Goal: Task Accomplishment & Management: Complete application form

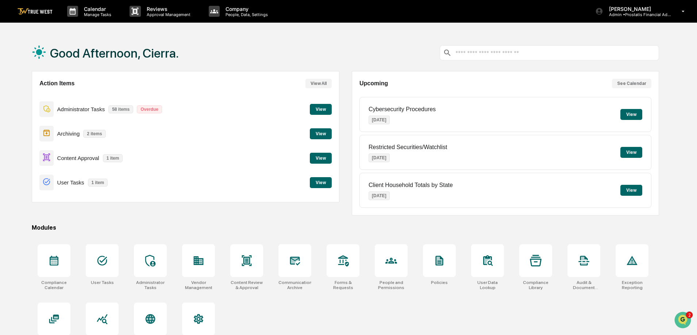
click at [322, 157] on button "View" at bounding box center [321, 158] width 22 height 11
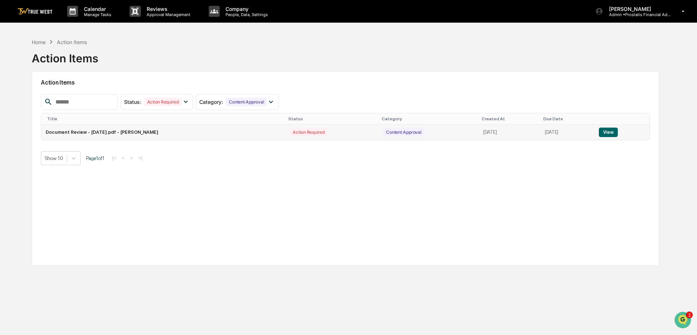
click at [610, 133] on button "View" at bounding box center [608, 132] width 19 height 9
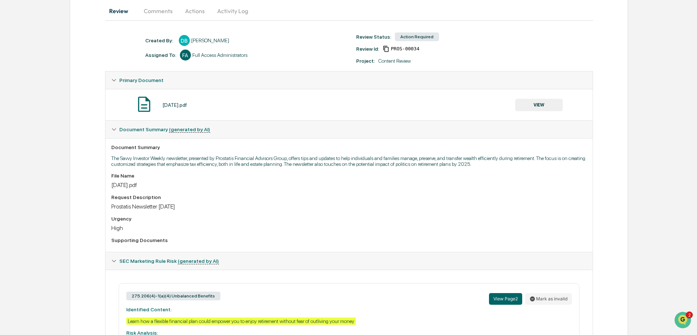
scroll to position [219, 0]
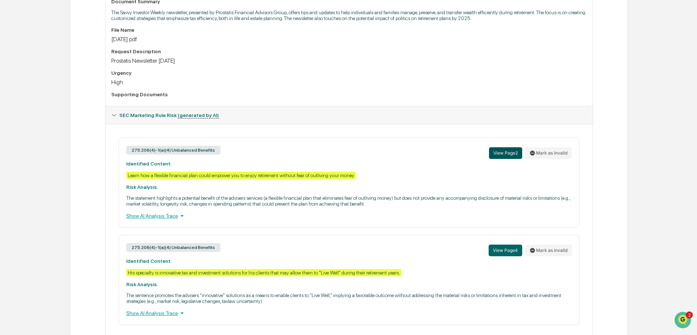
click at [507, 153] on button "View Page 2" at bounding box center [505, 153] width 33 height 12
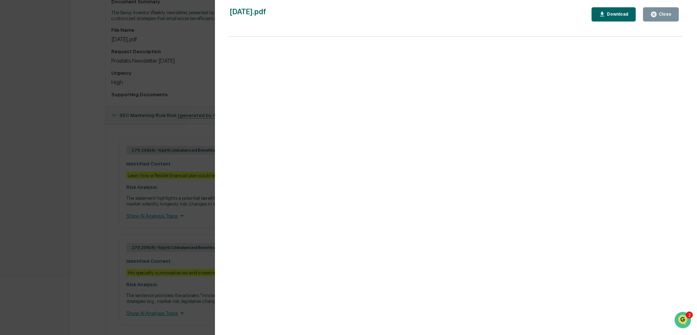
click at [668, 15] on div "Close" at bounding box center [664, 14] width 14 height 5
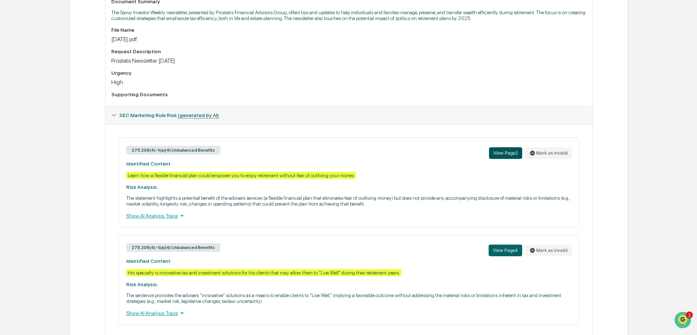
click at [507, 154] on button "View Page 2" at bounding box center [505, 153] width 33 height 12
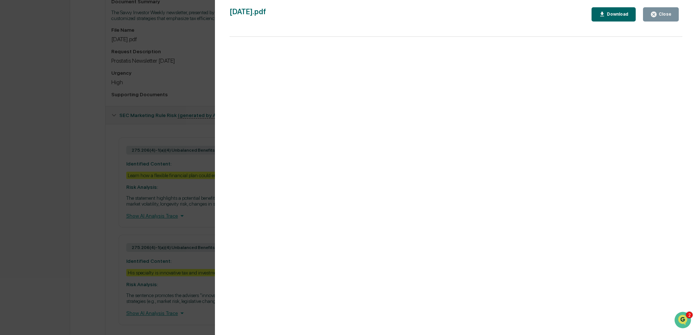
click at [664, 13] on div "Close" at bounding box center [664, 14] width 14 height 5
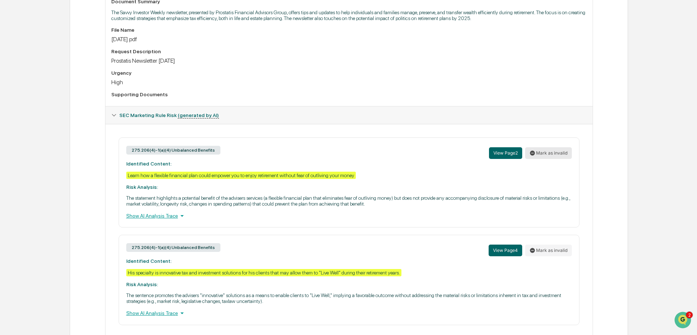
click at [547, 153] on button "Mark as invalid" at bounding box center [548, 153] width 47 height 12
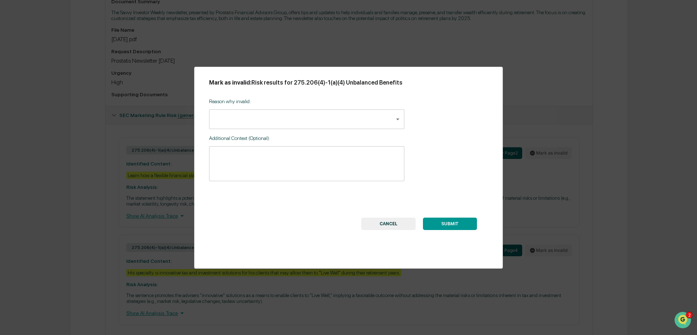
click at [257, 109] on div "Reason why invalid: ​ ​" at bounding box center [306, 111] width 195 height 37
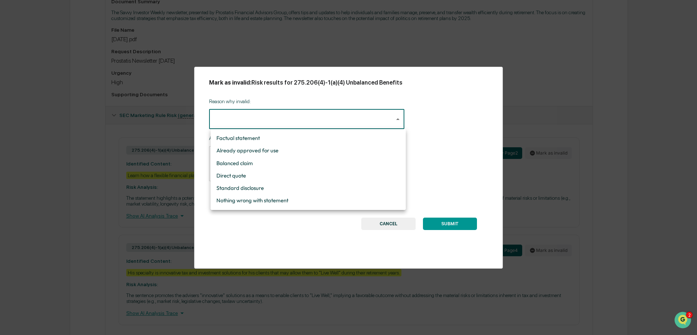
click at [251, 123] on body "Calendar Manage Tasks Reviews Approval Management Company People, Data, Setting…" at bounding box center [348, 69] width 697 height 576
click at [238, 189] on li "Standard disclosure" at bounding box center [307, 188] width 195 height 12
type input "**********"
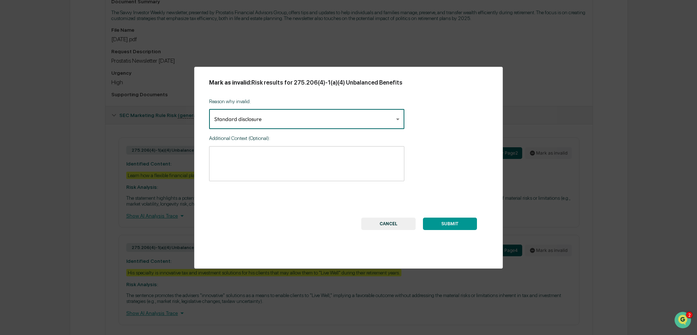
click at [250, 160] on textarea at bounding box center [306, 163] width 185 height 23
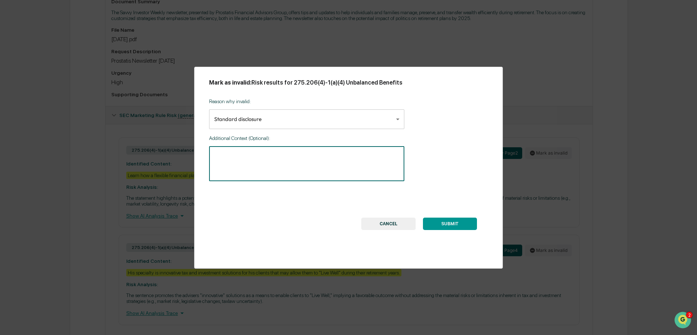
paste textarea "**********"
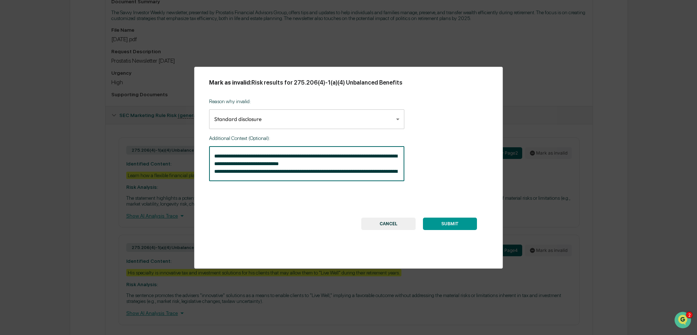
scroll to position [146, 0]
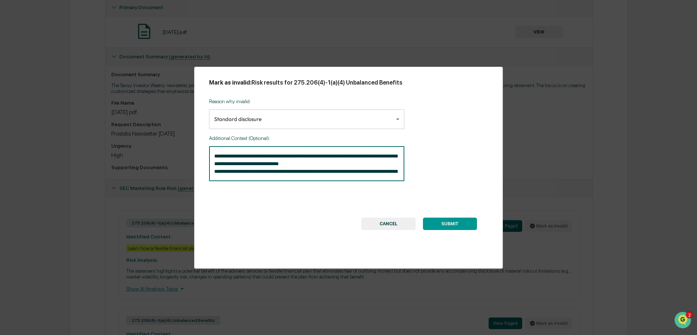
click at [213, 155] on div "**********" at bounding box center [306, 163] width 195 height 35
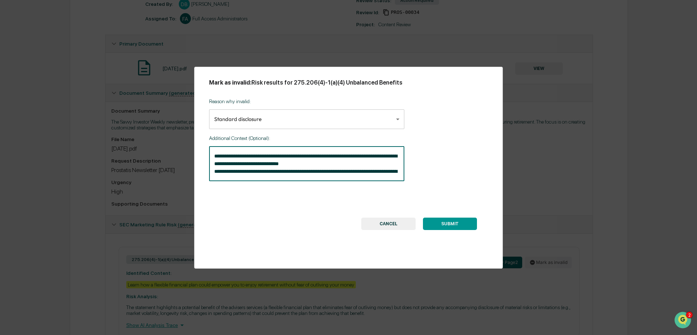
scroll to position [73, 0]
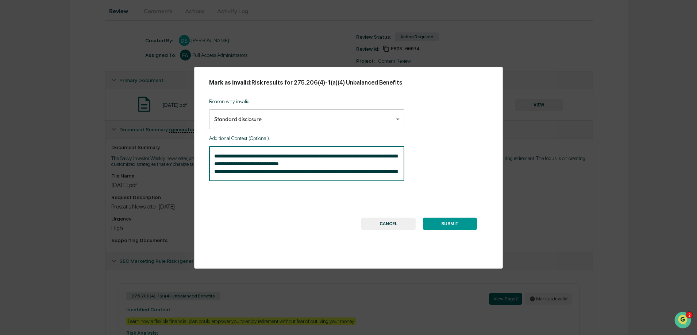
click at [213, 155] on div "**********" at bounding box center [306, 163] width 195 height 35
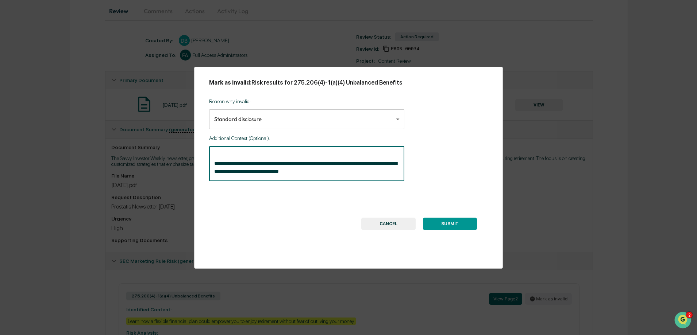
scroll to position [16, 0]
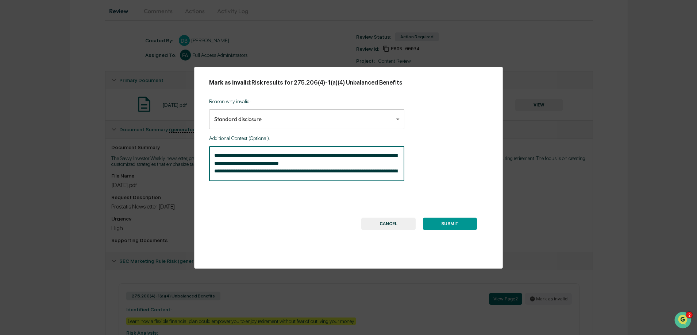
type textarea "**********"
click at [446, 219] on button "SUBMIT" at bounding box center [450, 224] width 54 height 12
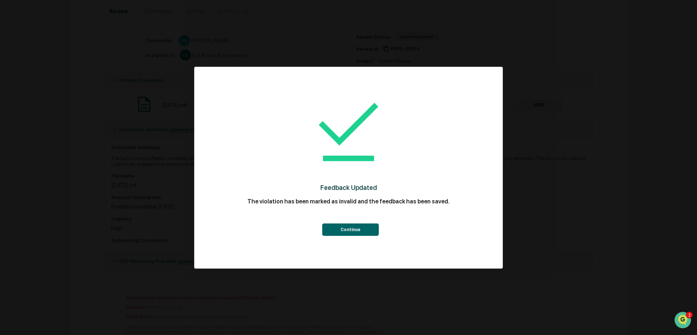
click at [359, 230] on button "Continue" at bounding box center [350, 230] width 57 height 12
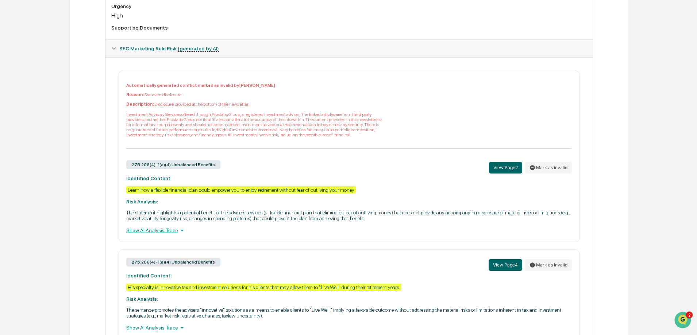
scroll to position [322, 0]
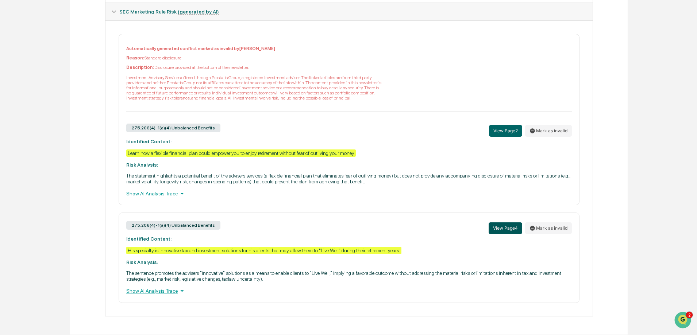
click at [506, 228] on button "View Page 4" at bounding box center [505, 229] width 34 height 12
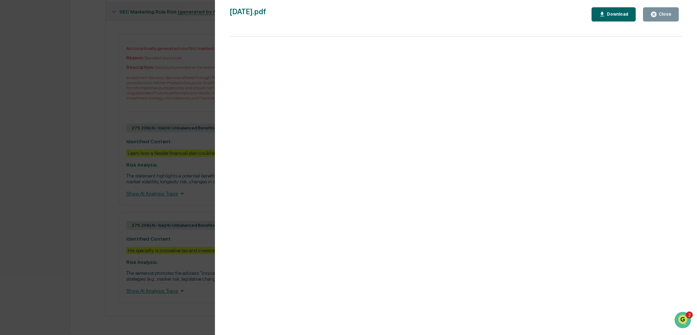
click at [661, 13] on div "Close" at bounding box center [664, 14] width 14 height 5
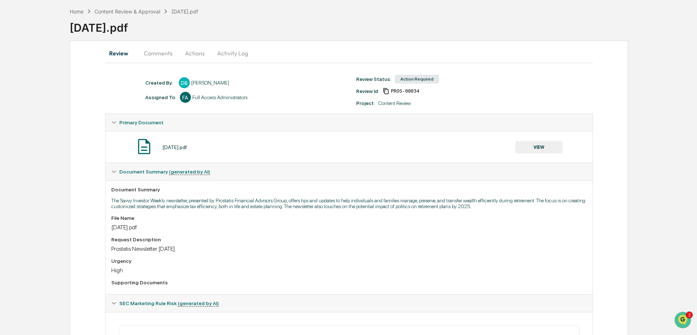
scroll to position [0, 0]
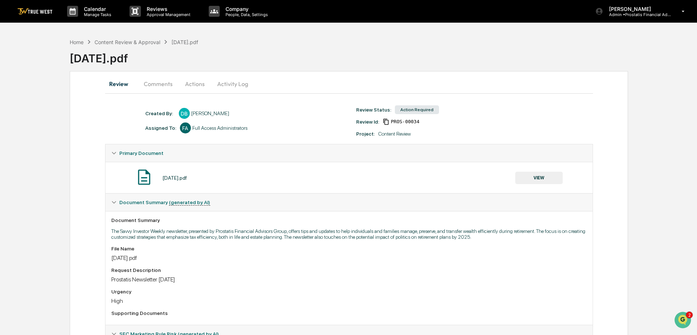
click at [193, 89] on button "Actions" at bounding box center [194, 84] width 33 height 18
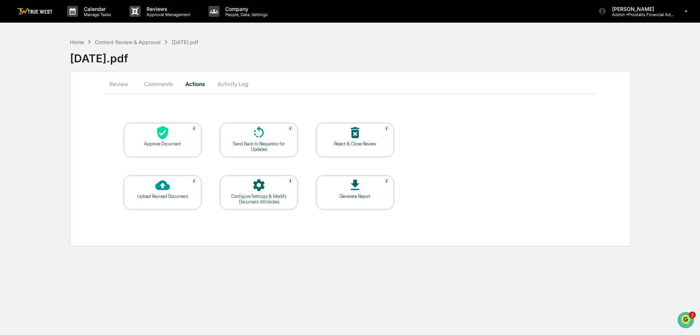
click at [165, 181] on icon at bounding box center [162, 186] width 15 height 10
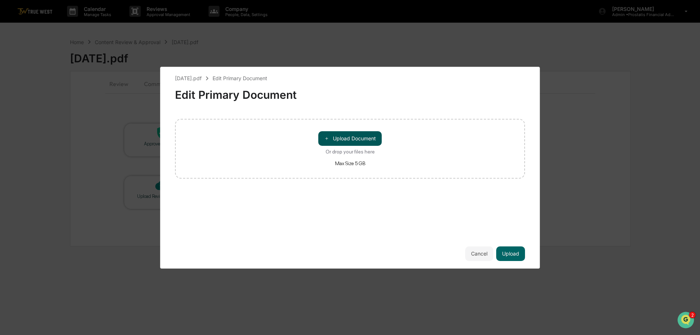
click at [361, 142] on button "＋ Upload Document" at bounding box center [349, 138] width 63 height 15
click at [516, 254] on button "Upload" at bounding box center [510, 254] width 29 height 15
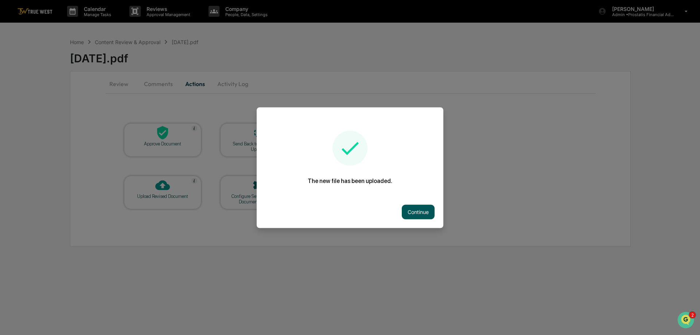
click at [421, 212] on button "Continue" at bounding box center [418, 212] width 33 height 15
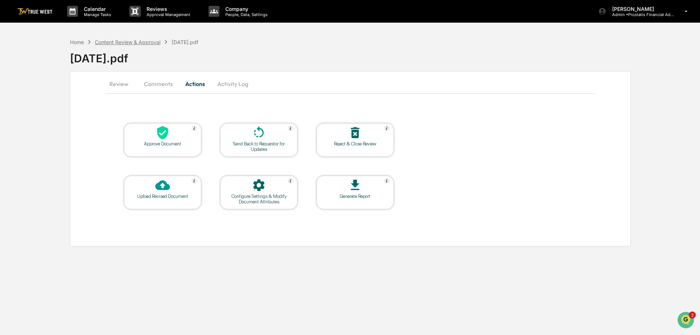
click at [144, 40] on div "Content Review & Approval" at bounding box center [128, 42] width 66 height 6
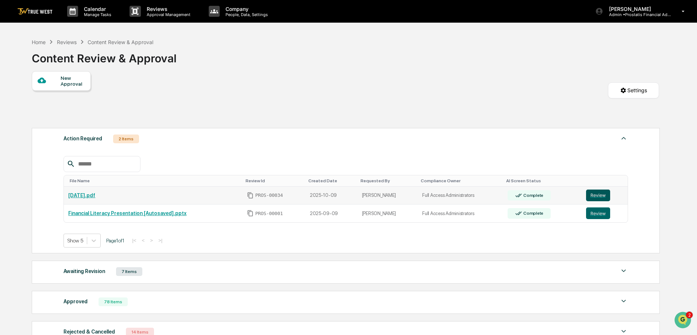
click at [596, 195] on button "Review" at bounding box center [598, 196] width 24 height 12
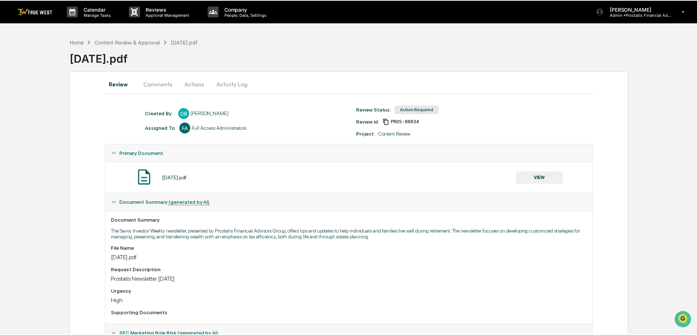
scroll to position [57, 0]
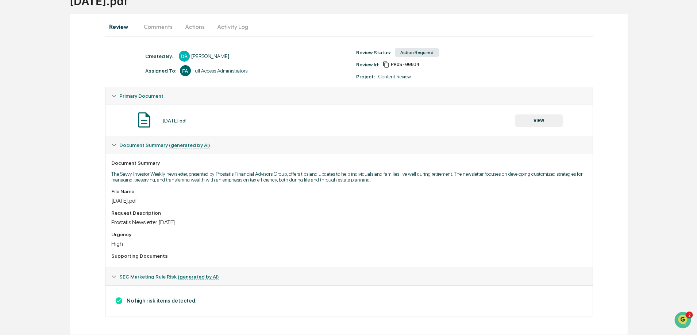
click at [538, 122] on button "VIEW" at bounding box center [538, 121] width 47 height 12
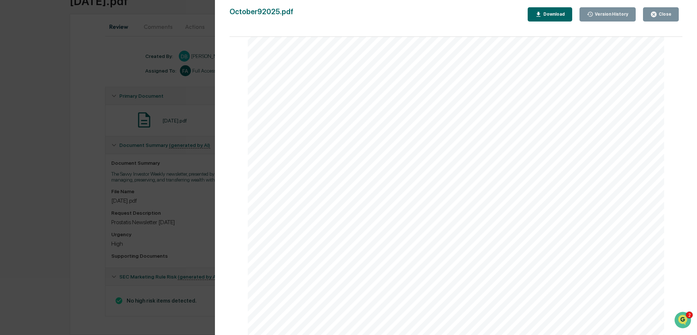
scroll to position [0, 0]
click at [660, 15] on div "Close" at bounding box center [664, 14] width 14 height 5
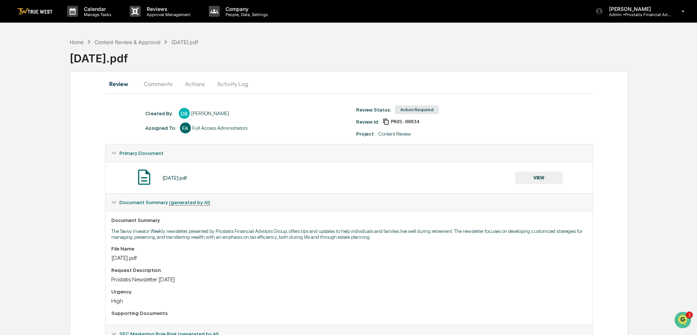
click at [235, 84] on button "Activity Log" at bounding box center [232, 84] width 43 height 18
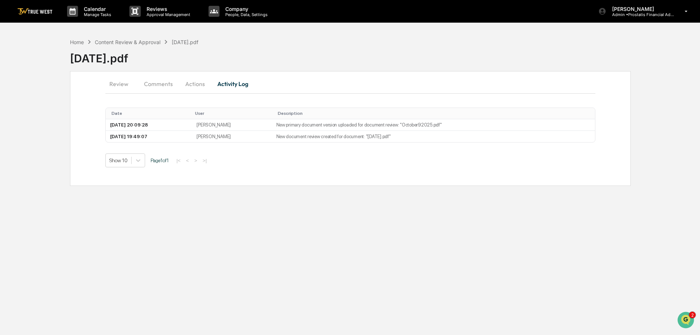
click at [191, 84] on button "Actions" at bounding box center [195, 84] width 33 height 18
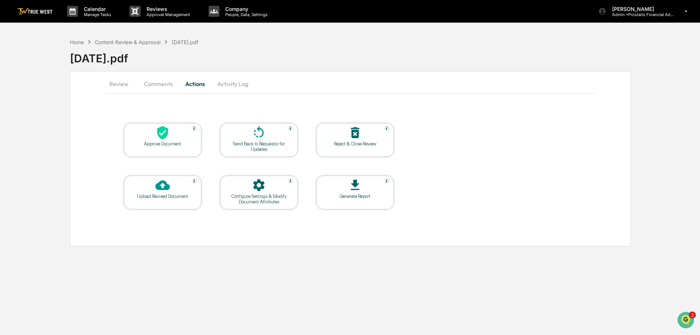
click at [163, 142] on div "Approve Document" at bounding box center [163, 143] width 66 height 5
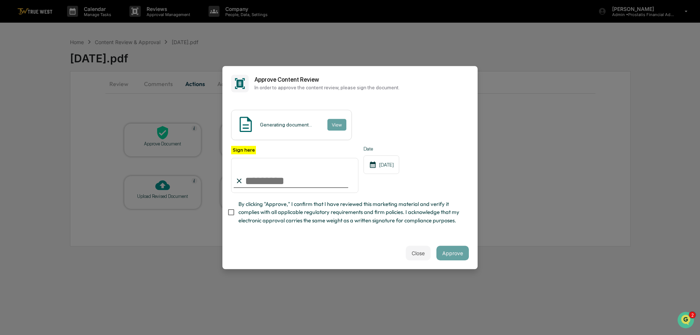
click at [274, 172] on input "Sign here" at bounding box center [294, 175] width 127 height 35
type input "**********"
click at [249, 208] on span "By clicking "Approve," I confirm that I have reviewed this marketing material a…" at bounding box center [351, 212] width 225 height 24
click at [336, 119] on button "View" at bounding box center [336, 125] width 19 height 12
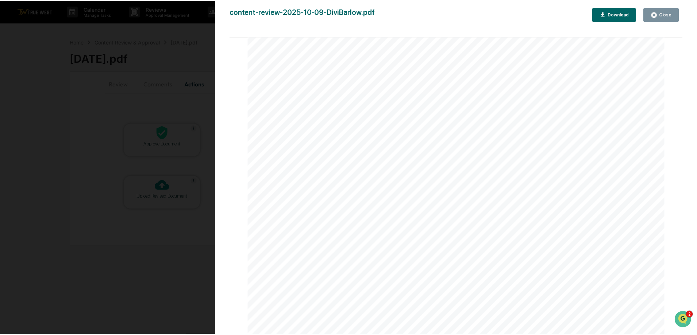
scroll to position [3139, 0]
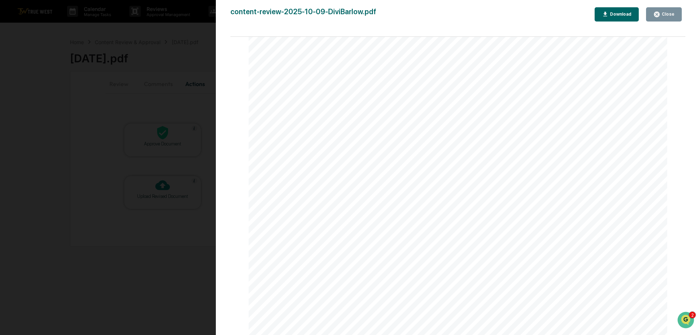
click at [665, 16] on div "Close" at bounding box center [668, 14] width 14 height 5
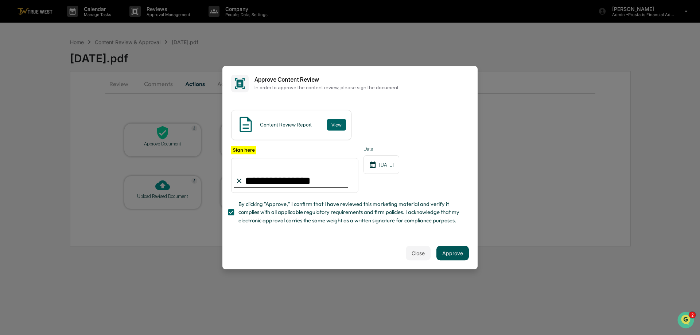
click at [452, 252] on button "Approve" at bounding box center [453, 253] width 32 height 15
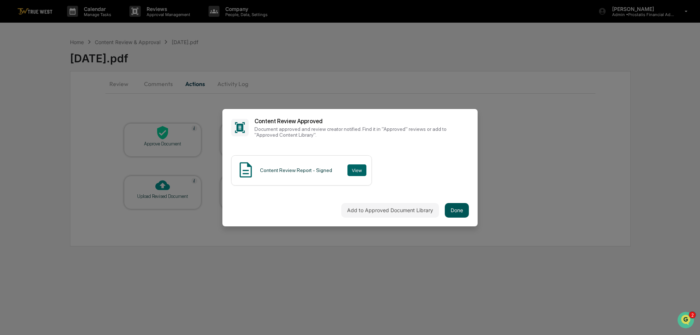
click at [456, 210] on button "Done" at bounding box center [457, 210] width 24 height 15
